Goal: Task Accomplishment & Management: Manage account settings

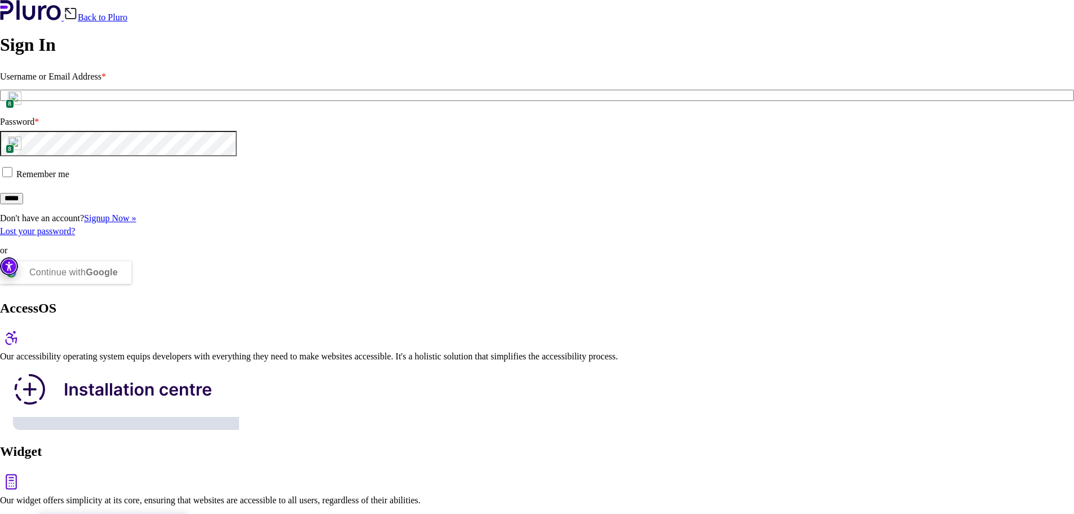
click at [21, 105] on img at bounding box center [15, 98] width 14 height 14
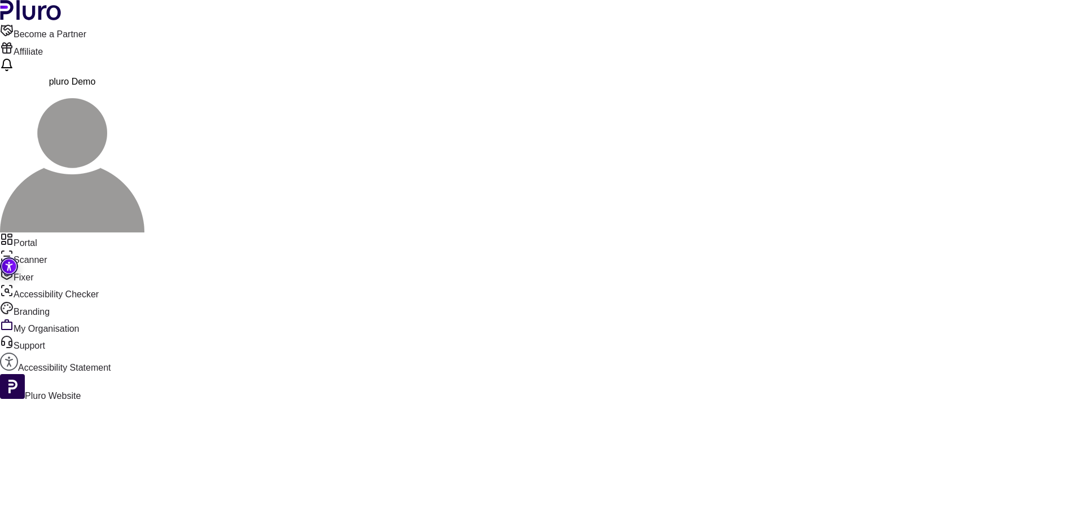
type input "*******"
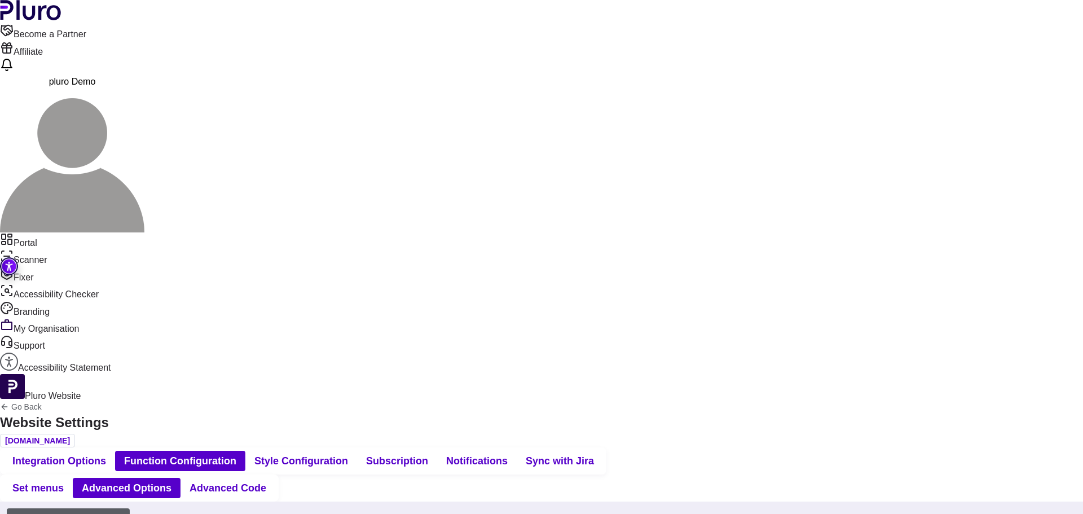
click at [266, 481] on span "Advanced Code" at bounding box center [227, 488] width 77 height 14
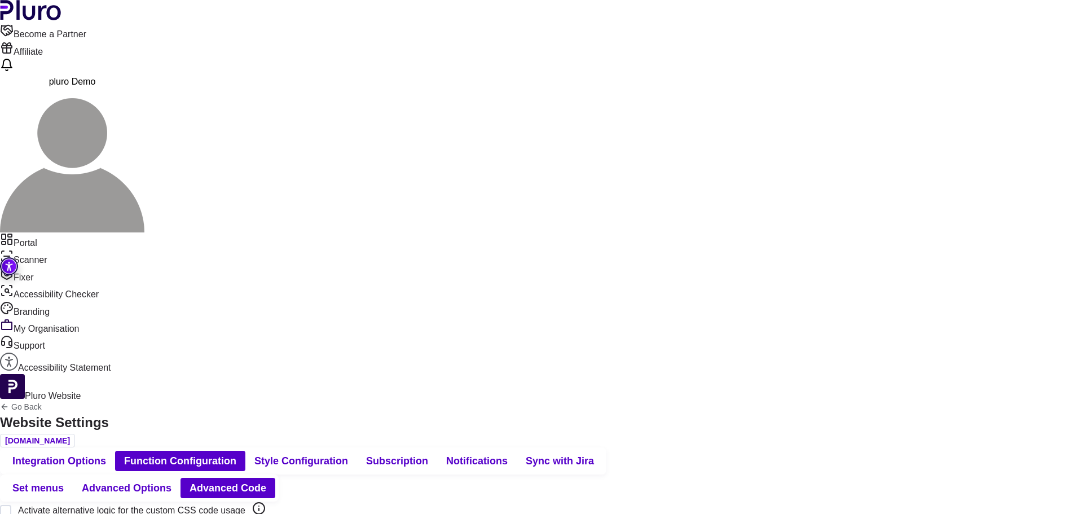
scroll to position [56, 0]
drag, startPoint x: 1000, startPoint y: 85, endPoint x: 910, endPoint y: 23, distance: 108.7
click at [171, 481] on span "Advanced Options" at bounding box center [127, 488] width 90 height 14
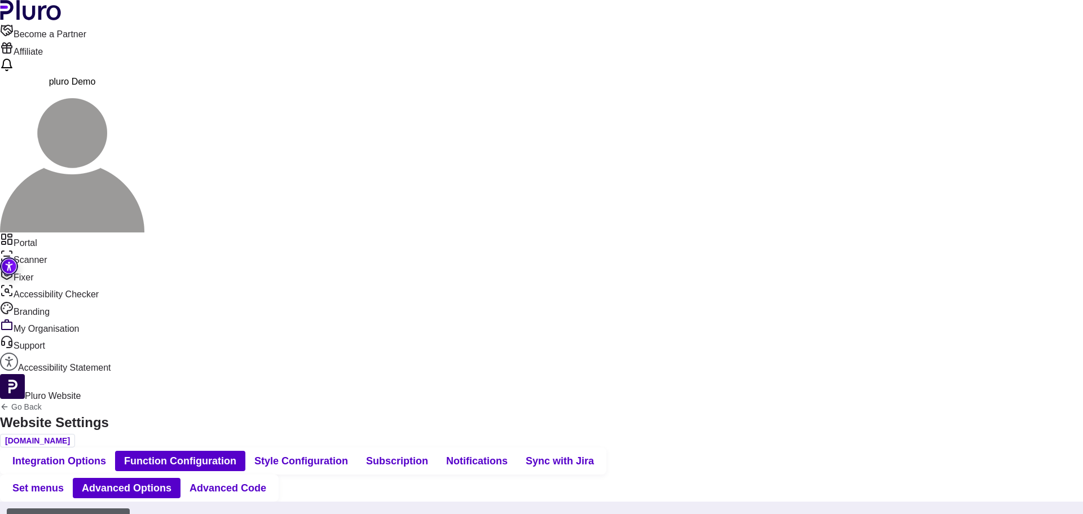
click at [266, 481] on span "Advanced Code" at bounding box center [227, 488] width 77 height 14
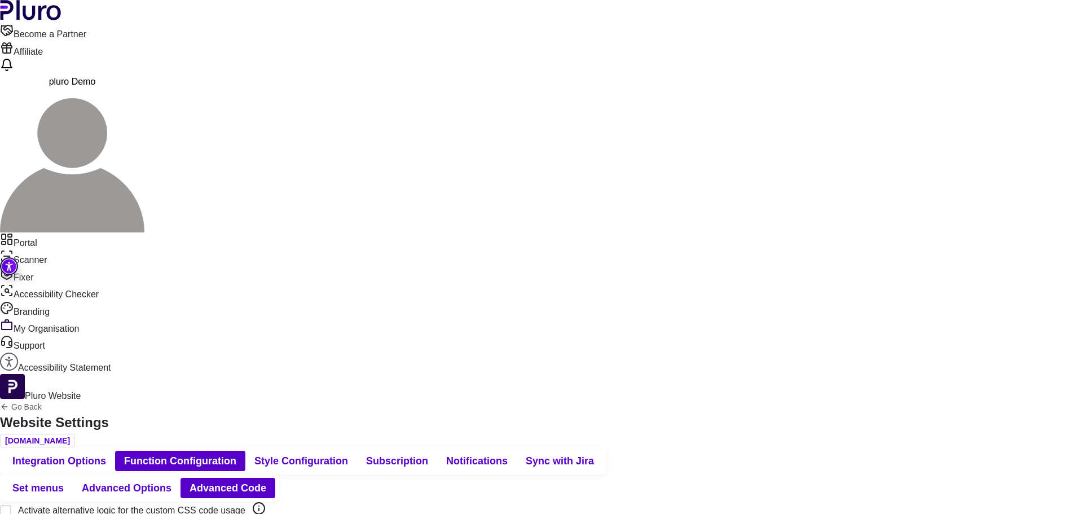
click at [73, 478] on button "Set menus" at bounding box center [37, 488] width 69 height 20
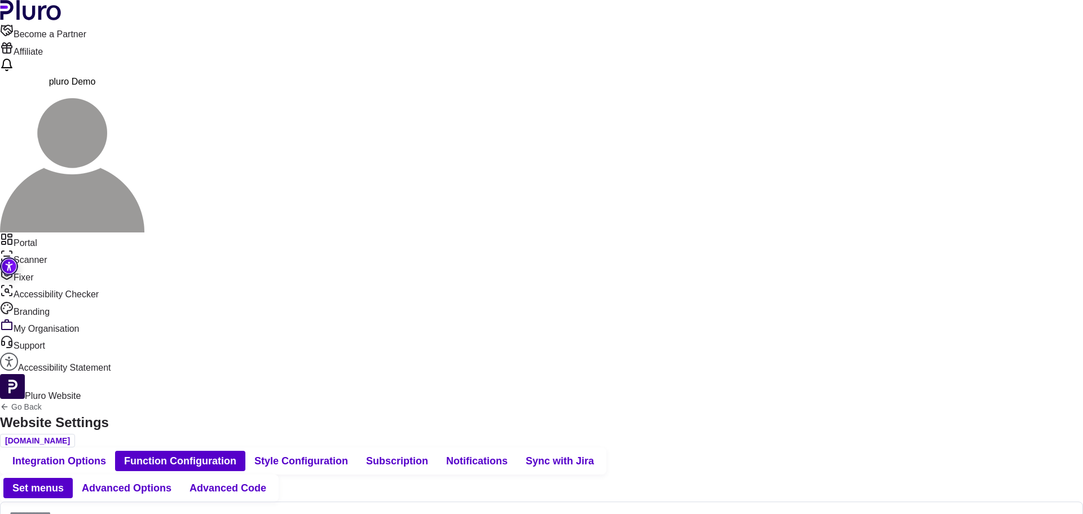
click at [171, 481] on span "Advanced Options" at bounding box center [127, 488] width 90 height 14
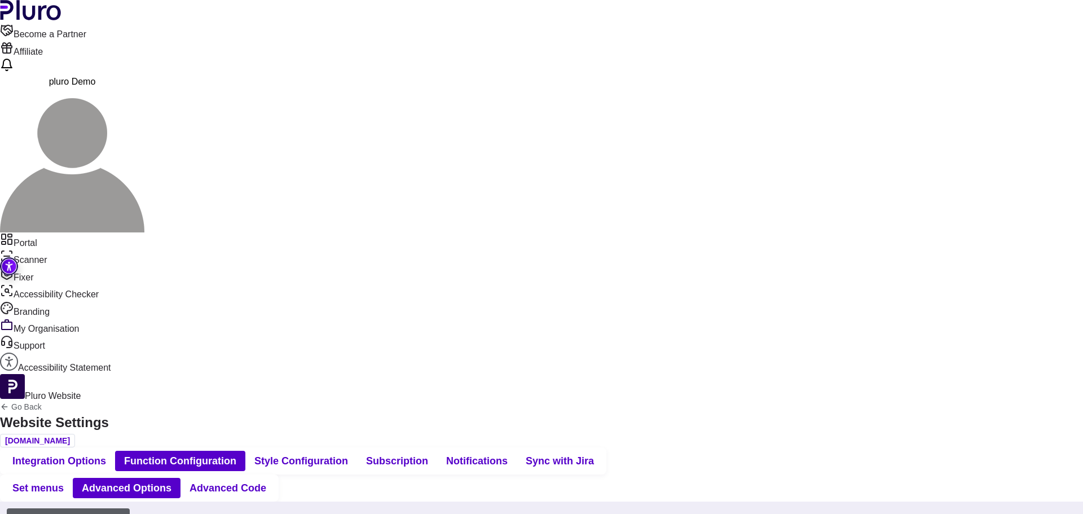
click at [275, 478] on button "Advanced Code" at bounding box center [227, 488] width 95 height 20
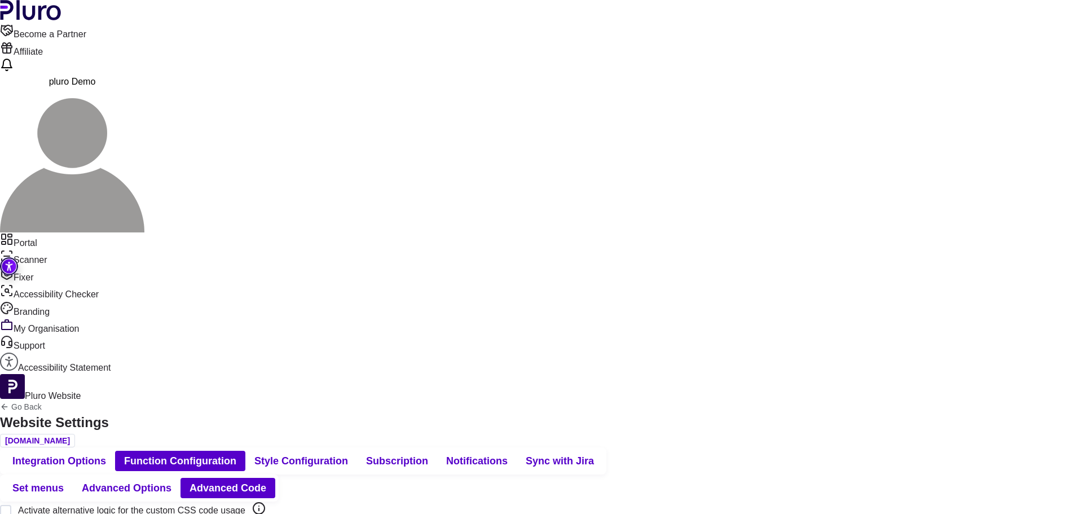
scroll to position [87, 0]
drag, startPoint x: 646, startPoint y: 98, endPoint x: 190, endPoint y: 410, distance: 552.4
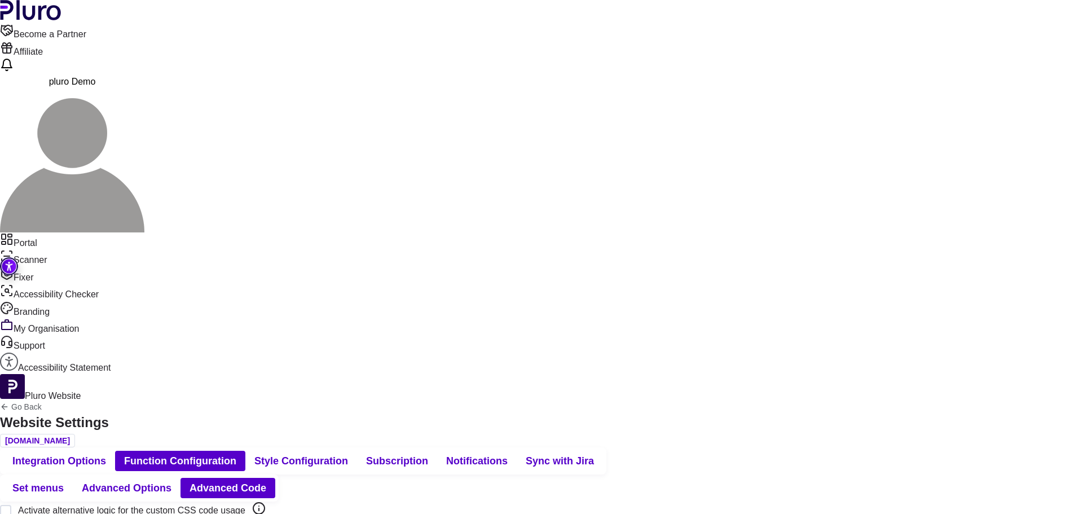
drag, startPoint x: 544, startPoint y: 489, endPoint x: 188, endPoint y: 116, distance: 516.5
click at [109, 402] on link "Go Back" at bounding box center [54, 406] width 109 height 9
